Goal: Information Seeking & Learning: Learn about a topic

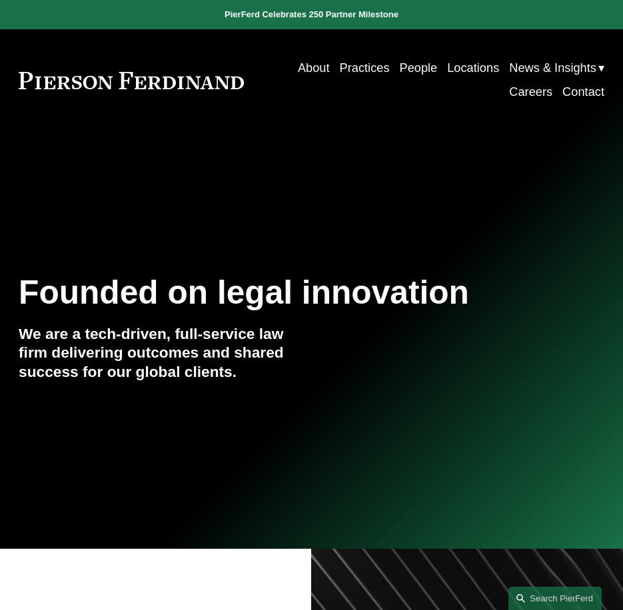
click at [399, 69] on link "People" at bounding box center [418, 68] width 38 height 24
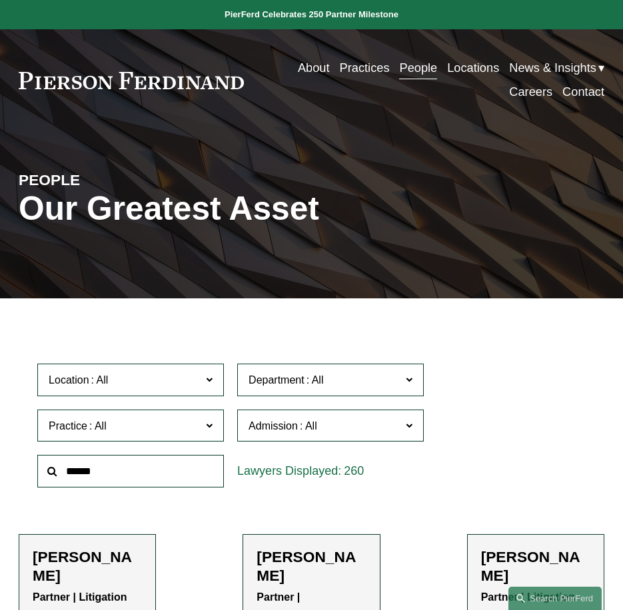
click at [177, 467] on input "text" at bounding box center [130, 471] width 187 height 33
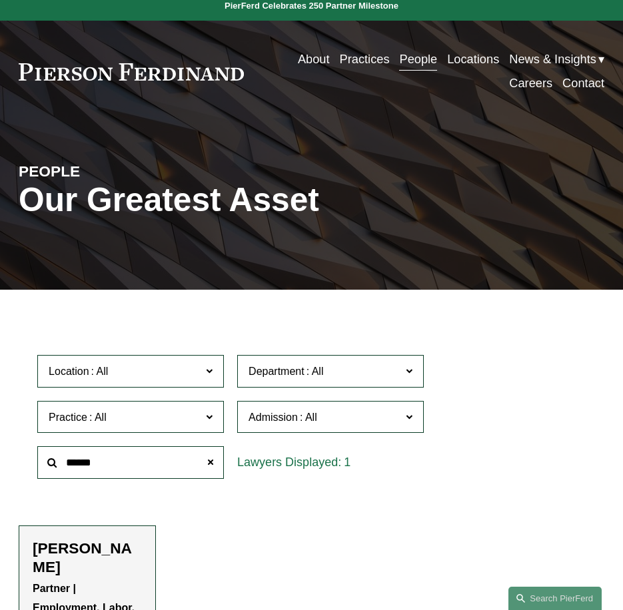
scroll to position [133, 0]
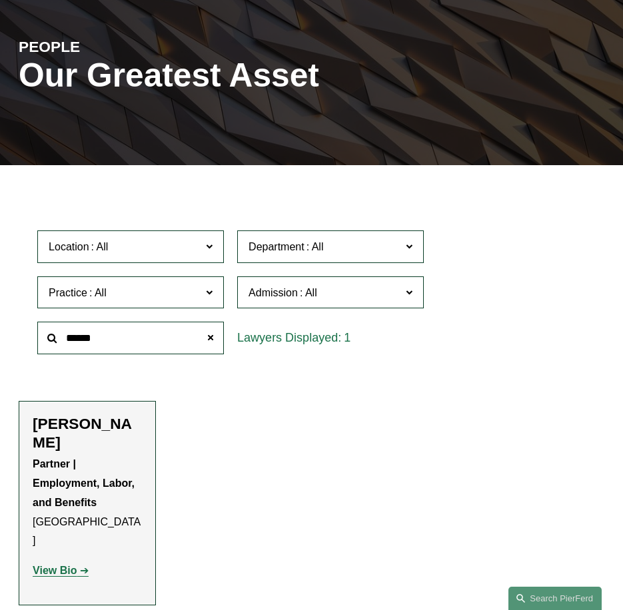
type input "******"
click at [65, 565] on strong "View Bio" at bounding box center [55, 570] width 44 height 11
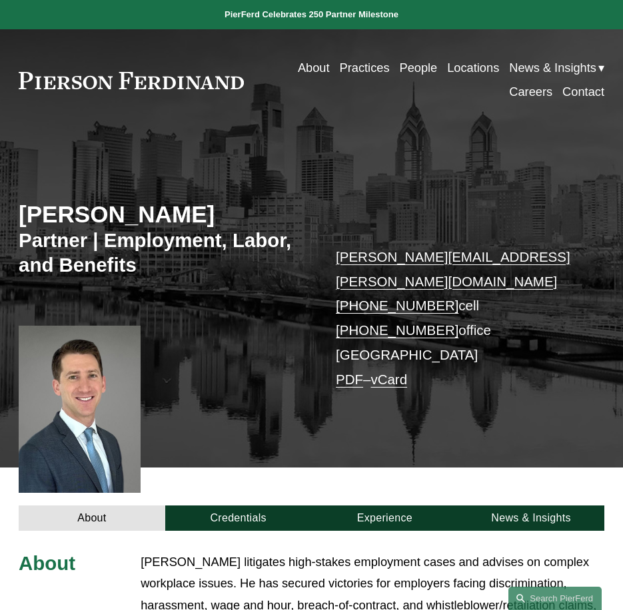
click at [352, 372] on link "PDF" at bounding box center [349, 379] width 27 height 15
click at [399, 68] on link "People" at bounding box center [418, 68] width 38 height 24
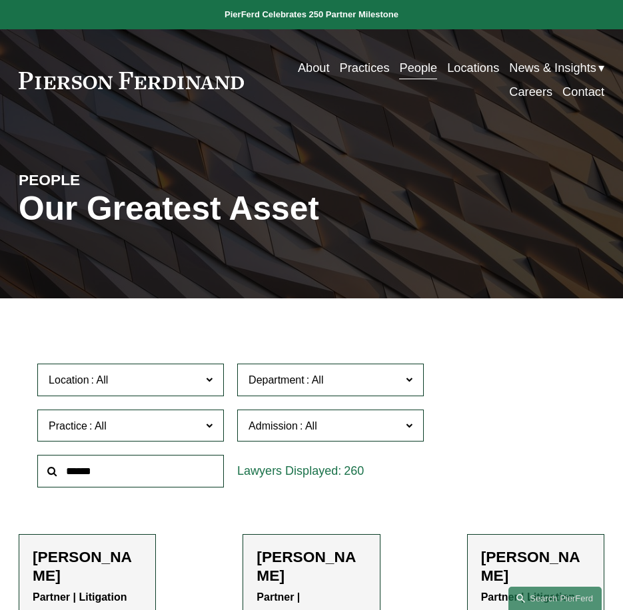
click at [131, 474] on input "text" at bounding box center [130, 471] width 187 height 33
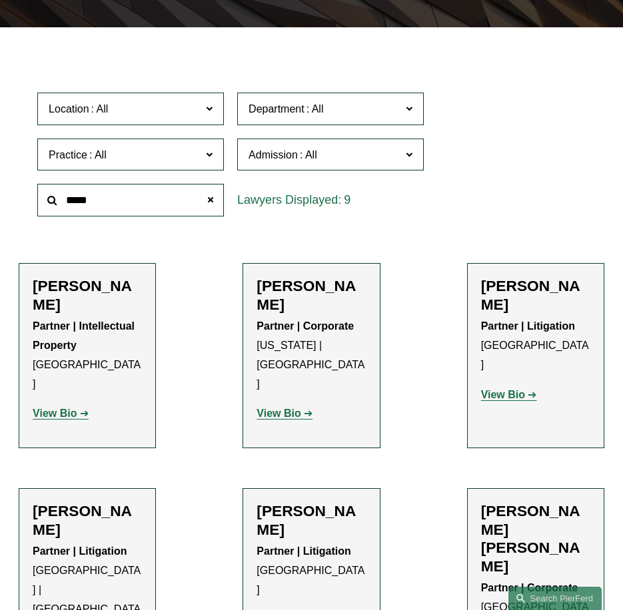
scroll to position [400, 0]
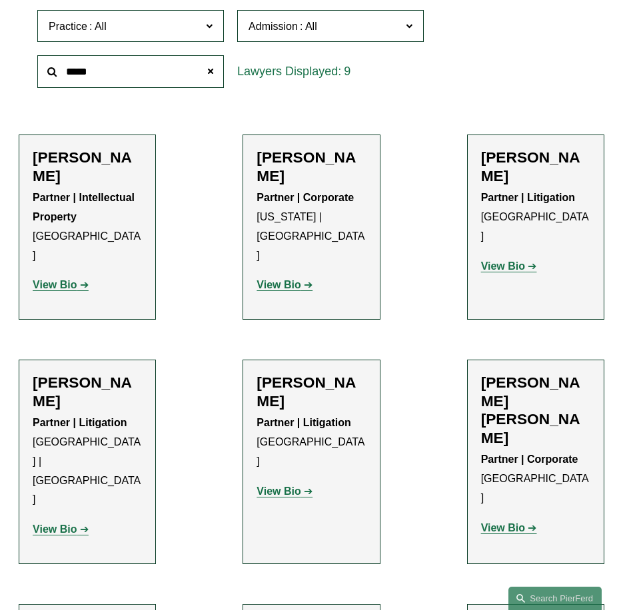
type input "*****"
click at [280, 486] on strong "View Bio" at bounding box center [278, 491] width 44 height 11
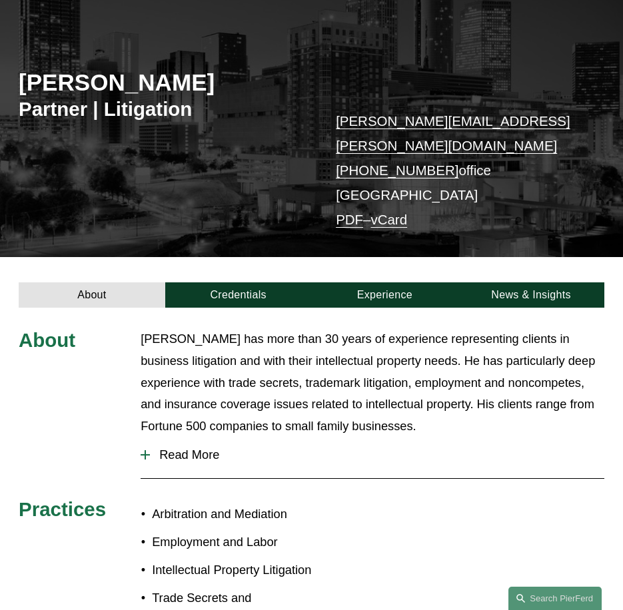
scroll to position [133, 0]
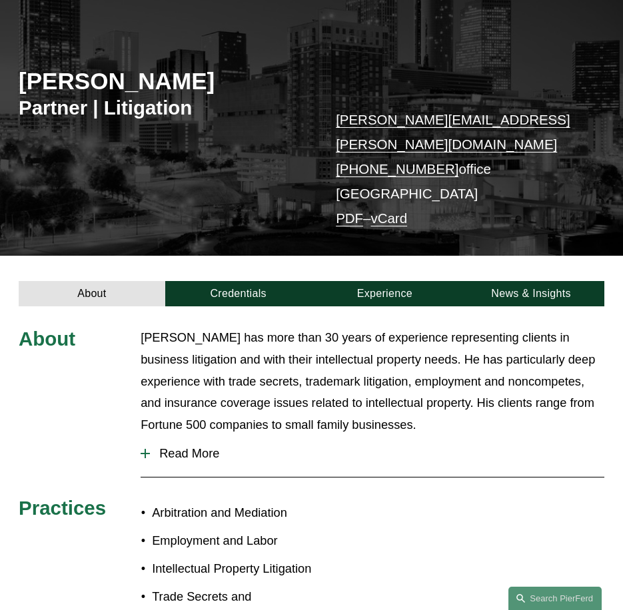
click at [185, 446] on span "Read More" at bounding box center [377, 453] width 454 height 15
